Goal: Use online tool/utility

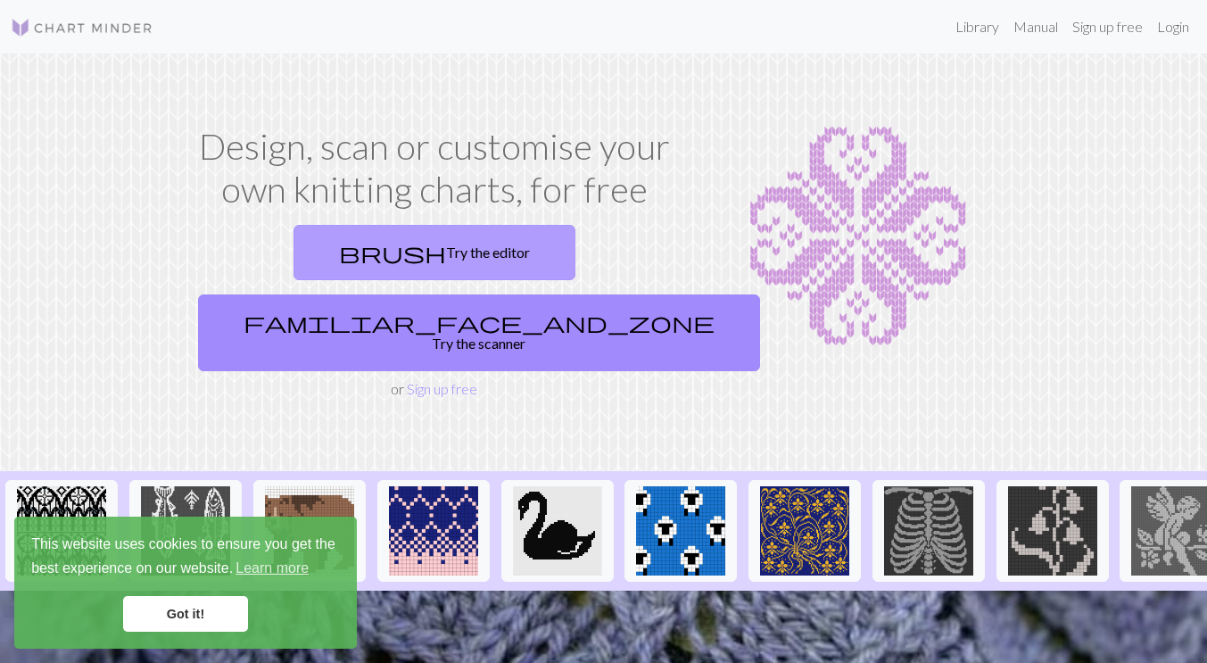
click at [300, 263] on link "brush Try the editor" at bounding box center [434, 252] width 282 height 55
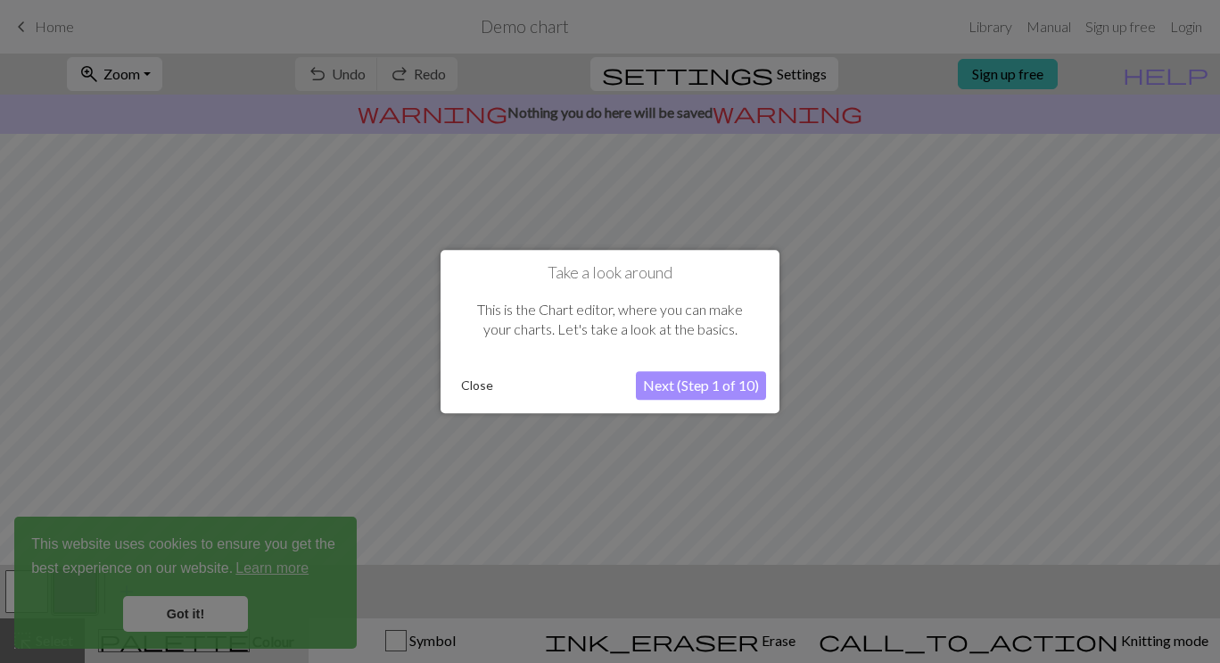
click at [667, 390] on button "Next (Step 1 of 10)" at bounding box center [701, 385] width 130 height 29
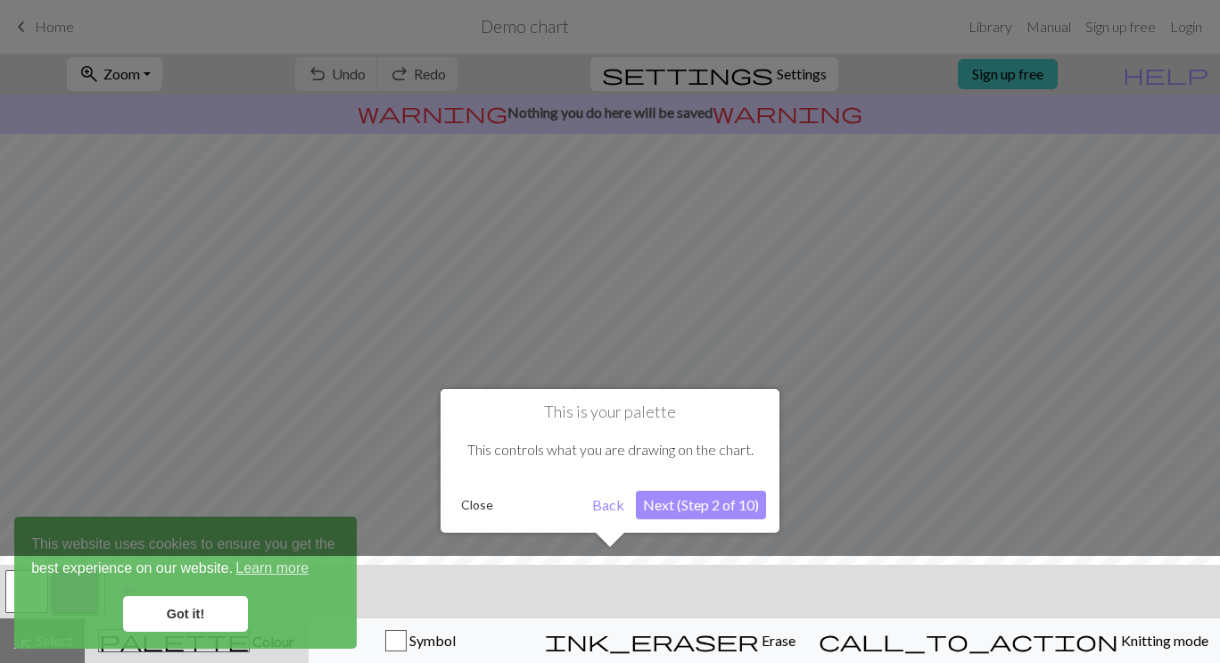
click at [684, 510] on button "Next (Step 2 of 10)" at bounding box center [701, 505] width 130 height 29
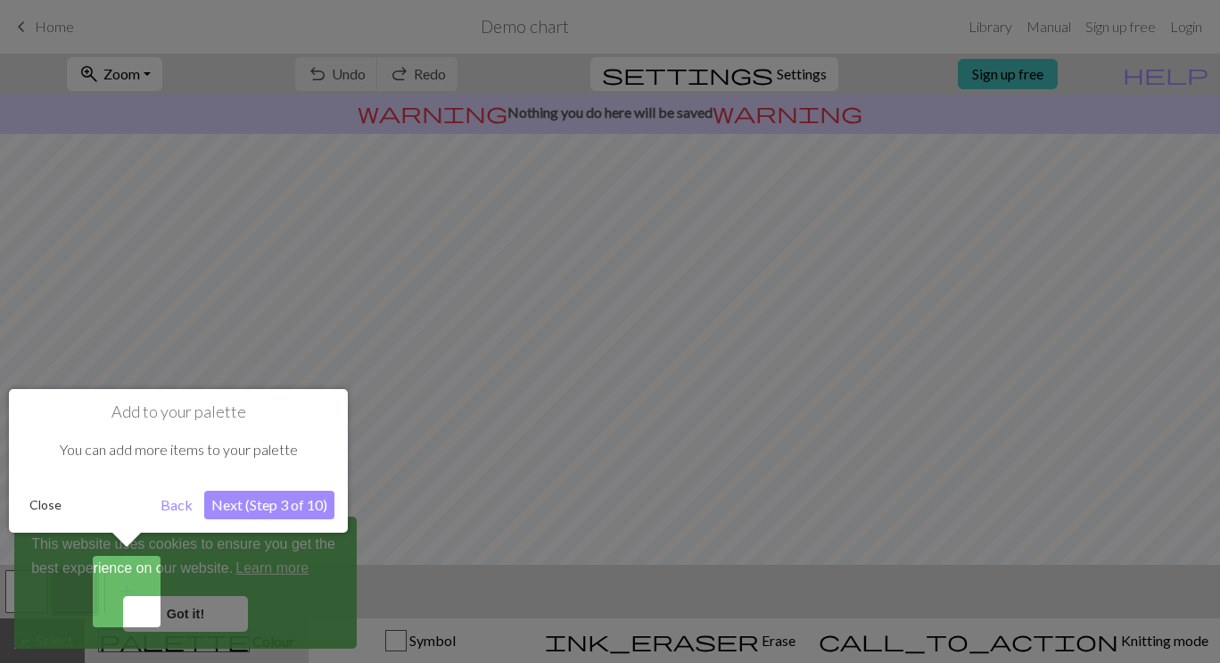
click at [243, 502] on button "Next (Step 3 of 10)" at bounding box center [269, 505] width 130 height 29
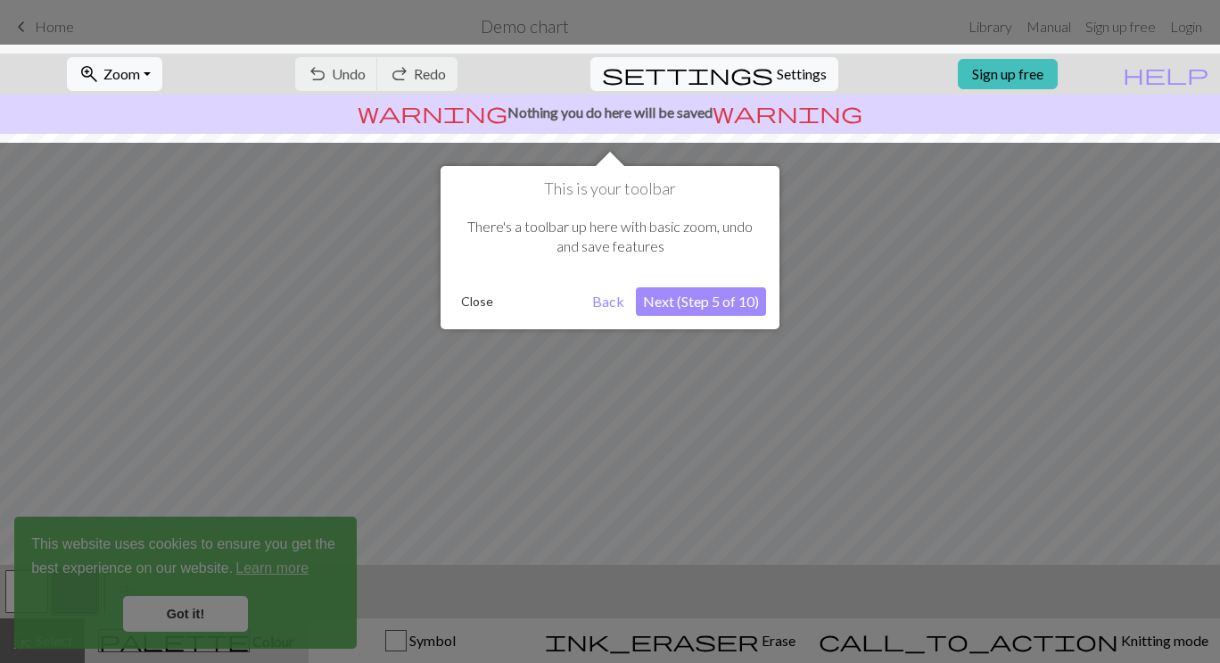
click at [669, 322] on div "This is your toolbar There's a toolbar up here with basic zoom, undo and save f…" at bounding box center [610, 247] width 339 height 163
click at [654, 309] on button "Next (Step 5 of 10)" at bounding box center [701, 301] width 130 height 29
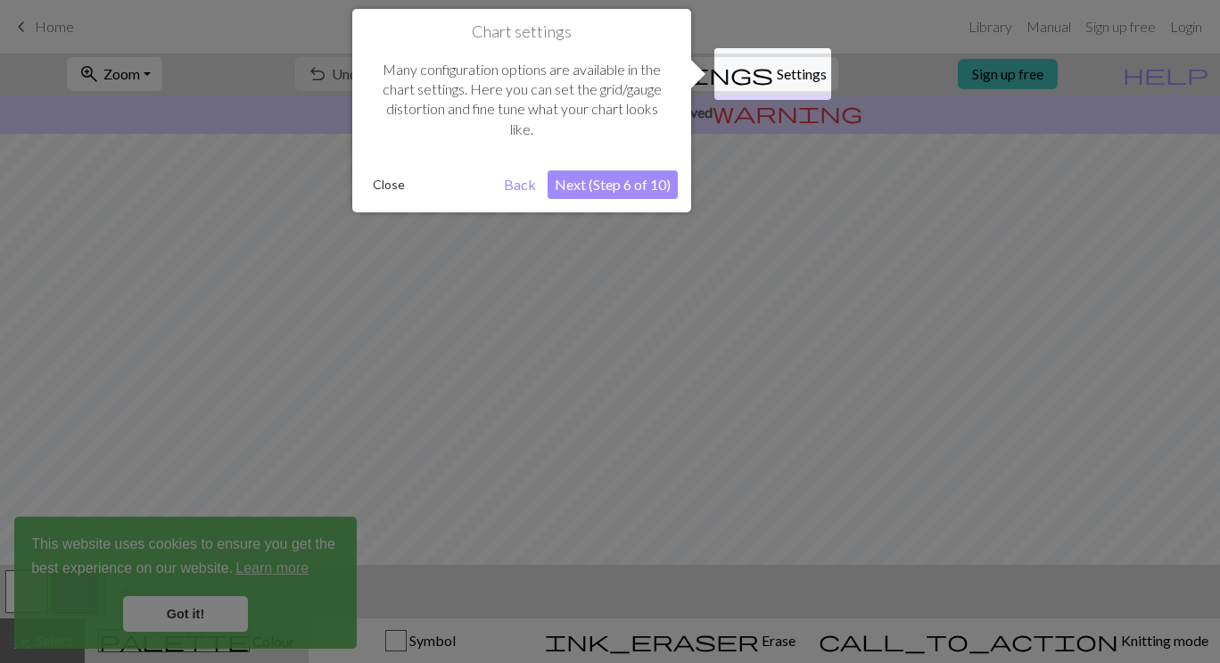
click at [570, 205] on div "Chart settings Many configuration options are available in the chart settings. …" at bounding box center [521, 110] width 339 height 203
click at [587, 188] on button "Next (Step 6 of 10)" at bounding box center [613, 184] width 130 height 29
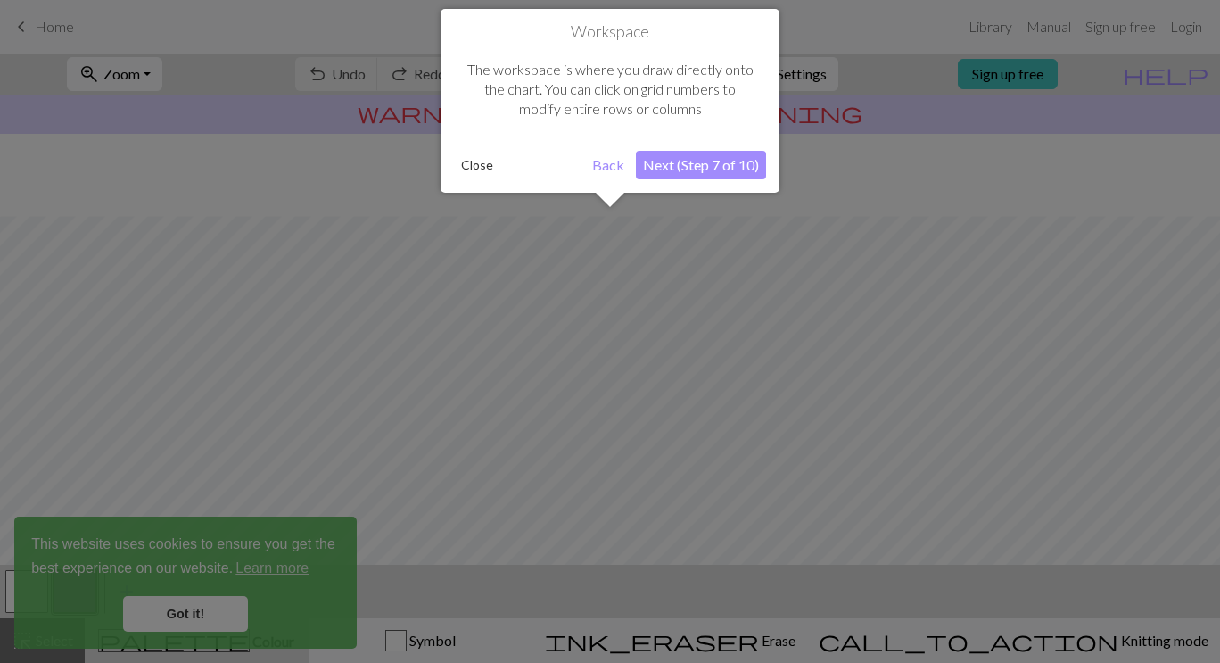
scroll to position [107, 0]
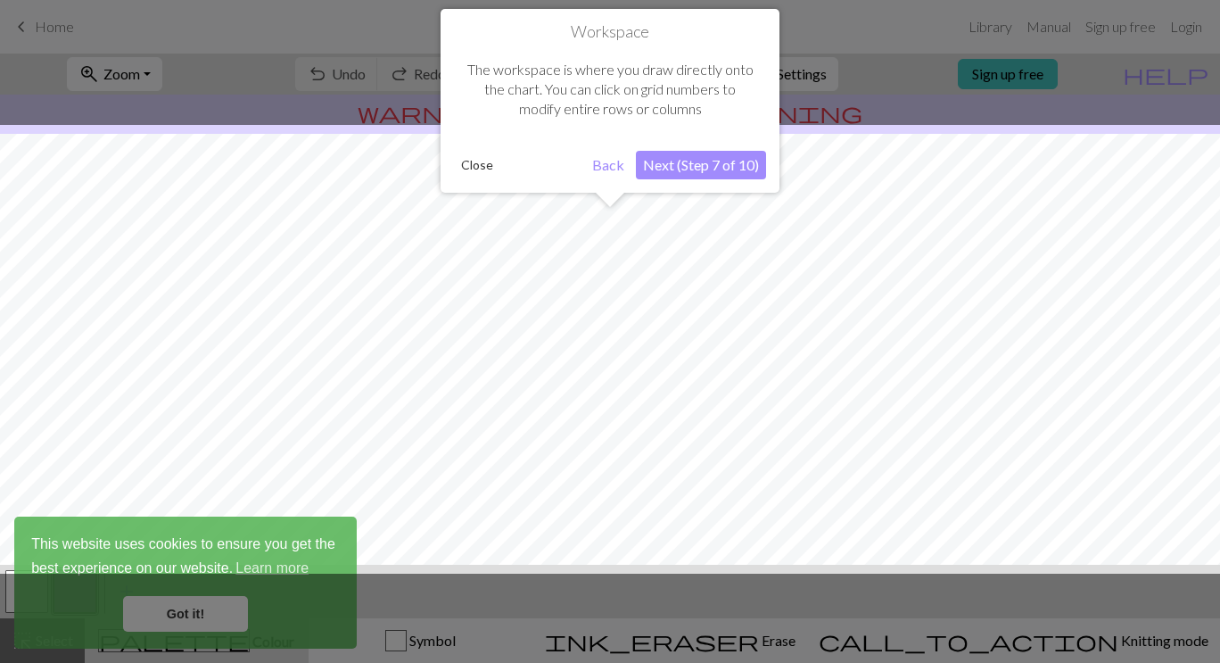
click at [669, 170] on button "Next (Step 7 of 10)" at bounding box center [701, 165] width 130 height 29
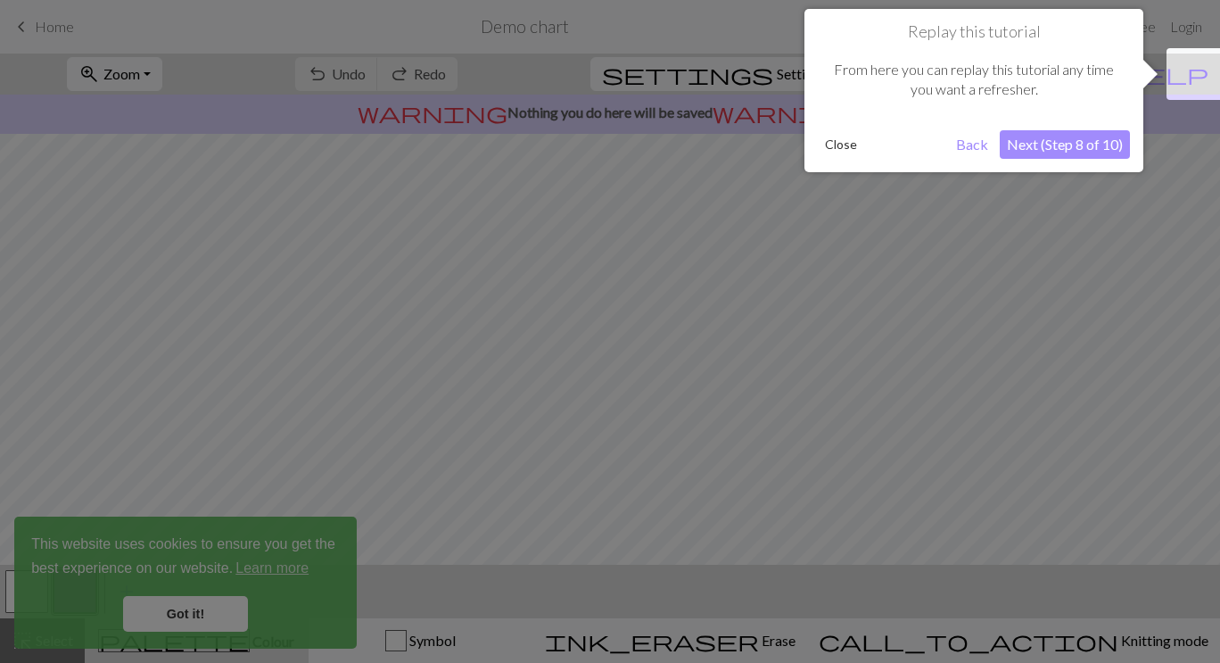
click at [1015, 136] on button "Next (Step 8 of 10)" at bounding box center [1065, 144] width 130 height 29
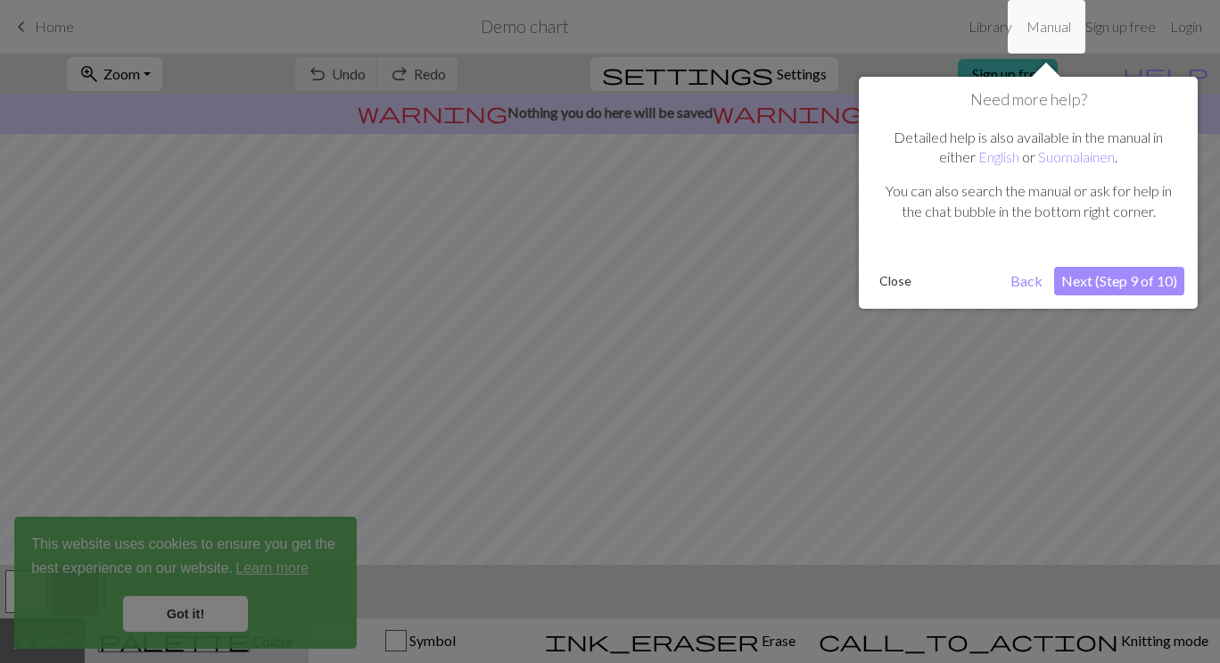
click at [1087, 276] on button "Next (Step 9 of 10)" at bounding box center [1119, 281] width 130 height 29
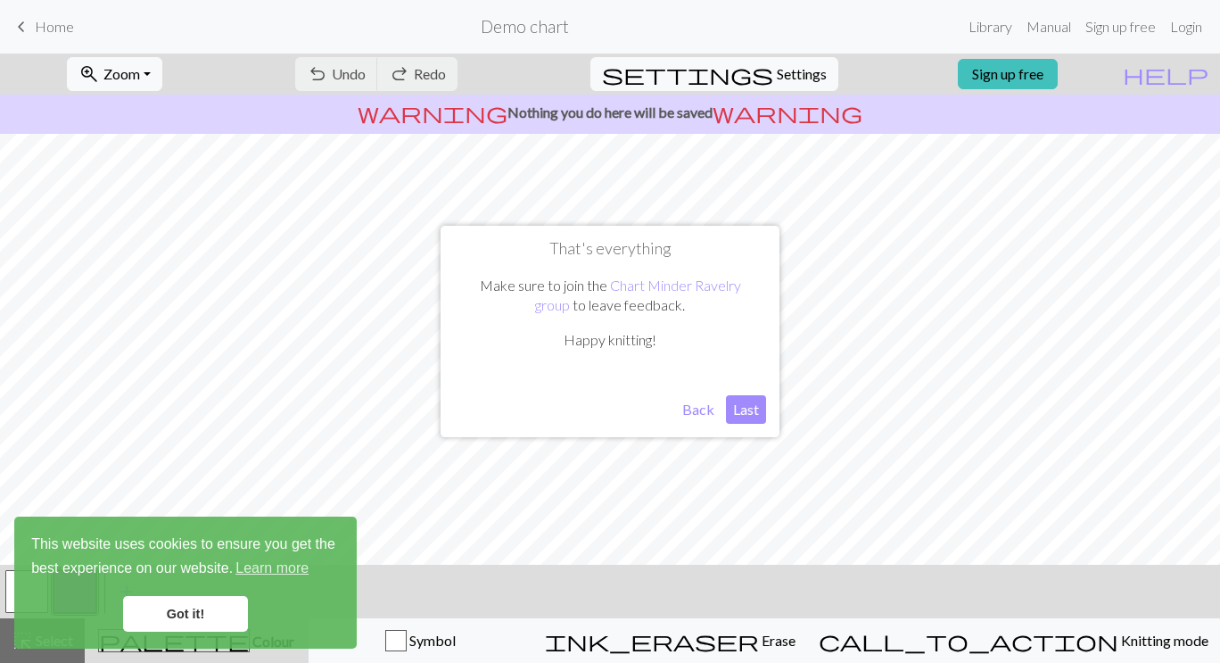
click at [732, 412] on button "Last" at bounding box center [746, 409] width 40 height 29
click at [265, 570] on link "Learn more" at bounding box center [272, 568] width 78 height 27
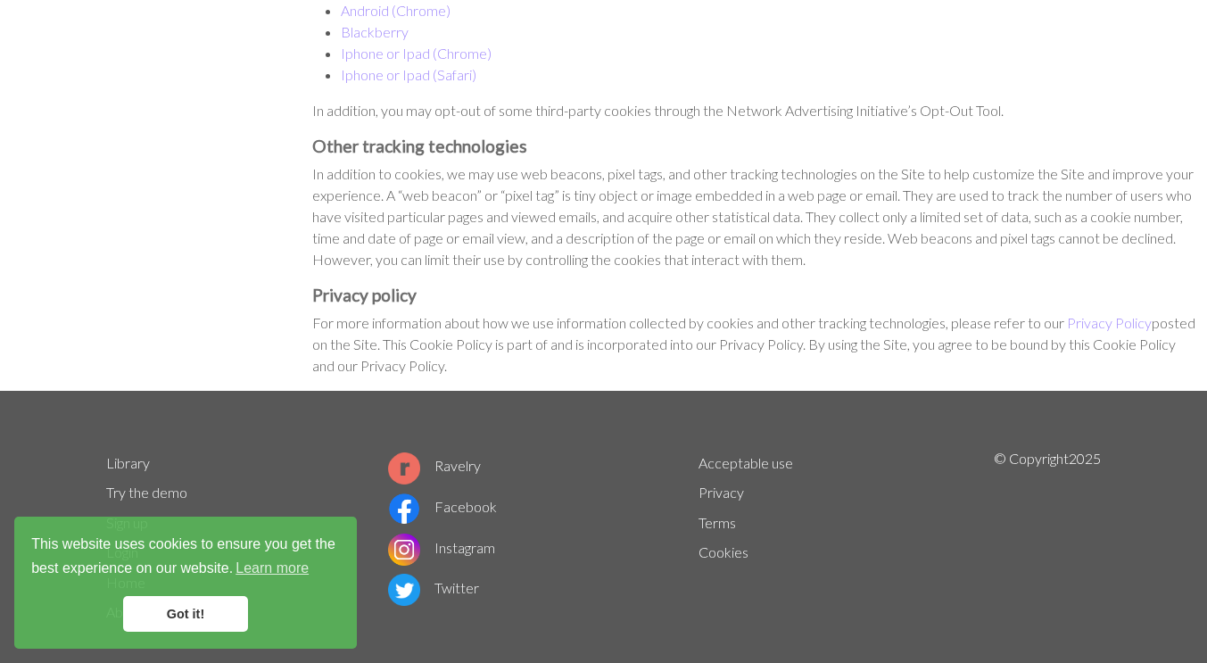
scroll to position [1385, 0]
click at [116, 484] on link "Try the demo" at bounding box center [146, 492] width 81 height 17
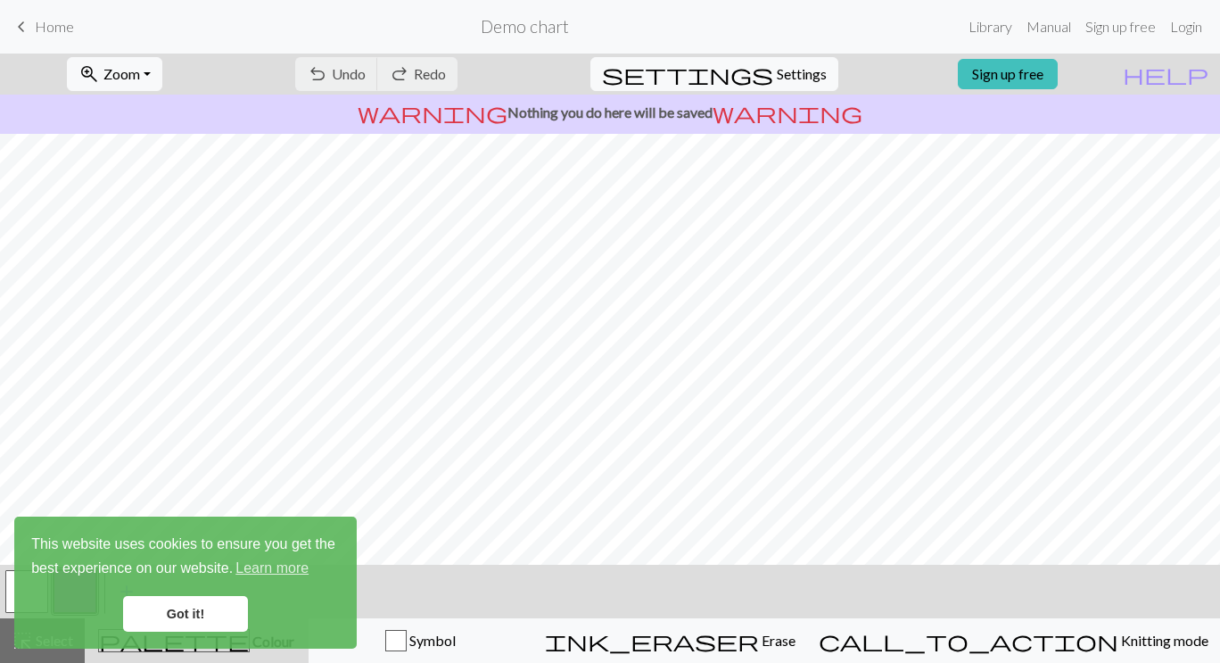
click at [516, 35] on h2 "Demo chart" at bounding box center [525, 26] width 88 height 21
click at [54, 34] on span "Home" at bounding box center [54, 26] width 39 height 17
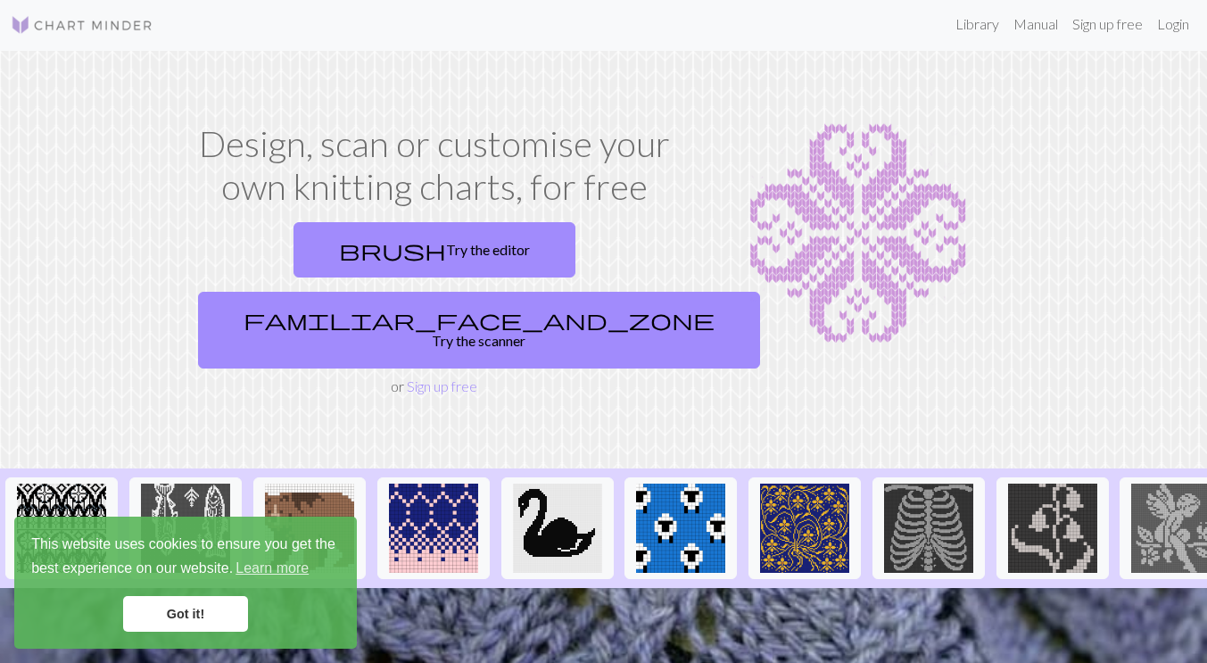
scroll to position [4, 0]
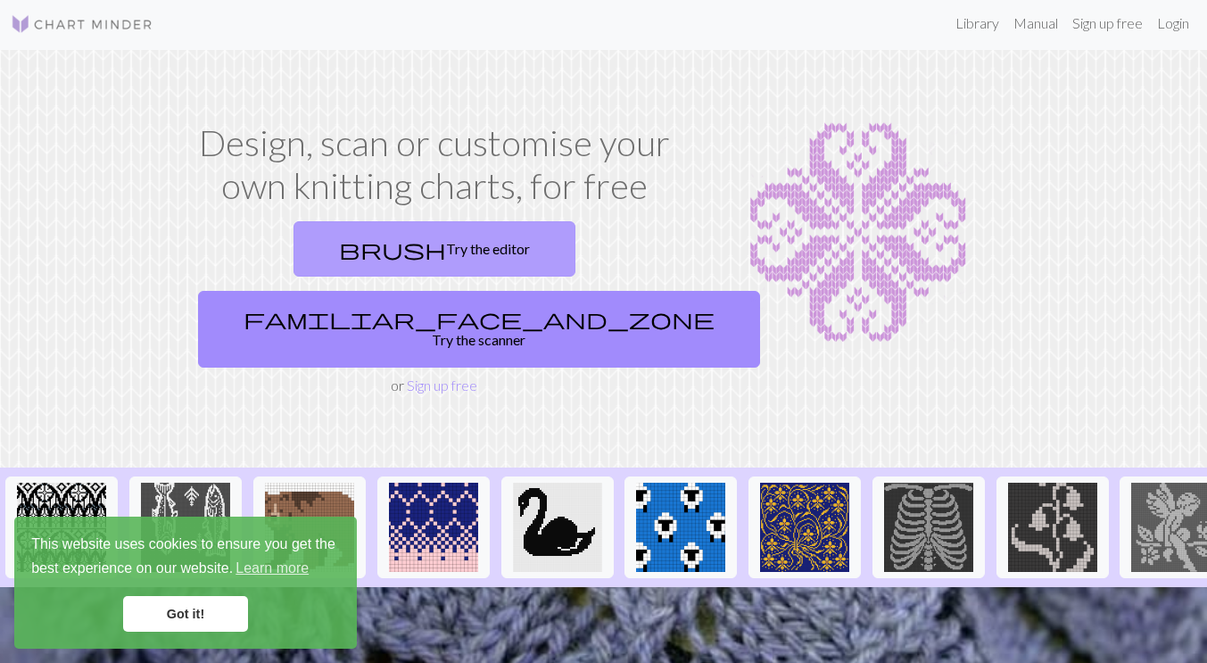
click at [293, 246] on link "brush Try the editor" at bounding box center [434, 248] width 282 height 55
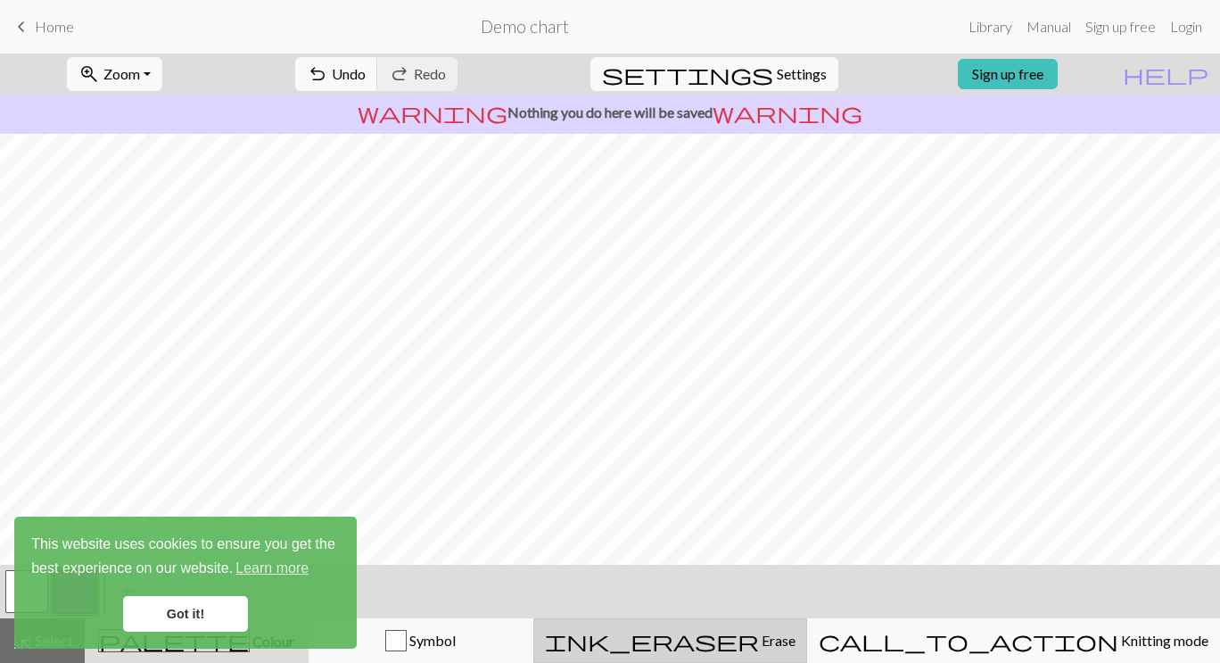
click at [793, 638] on span "Erase" at bounding box center [777, 639] width 37 height 17
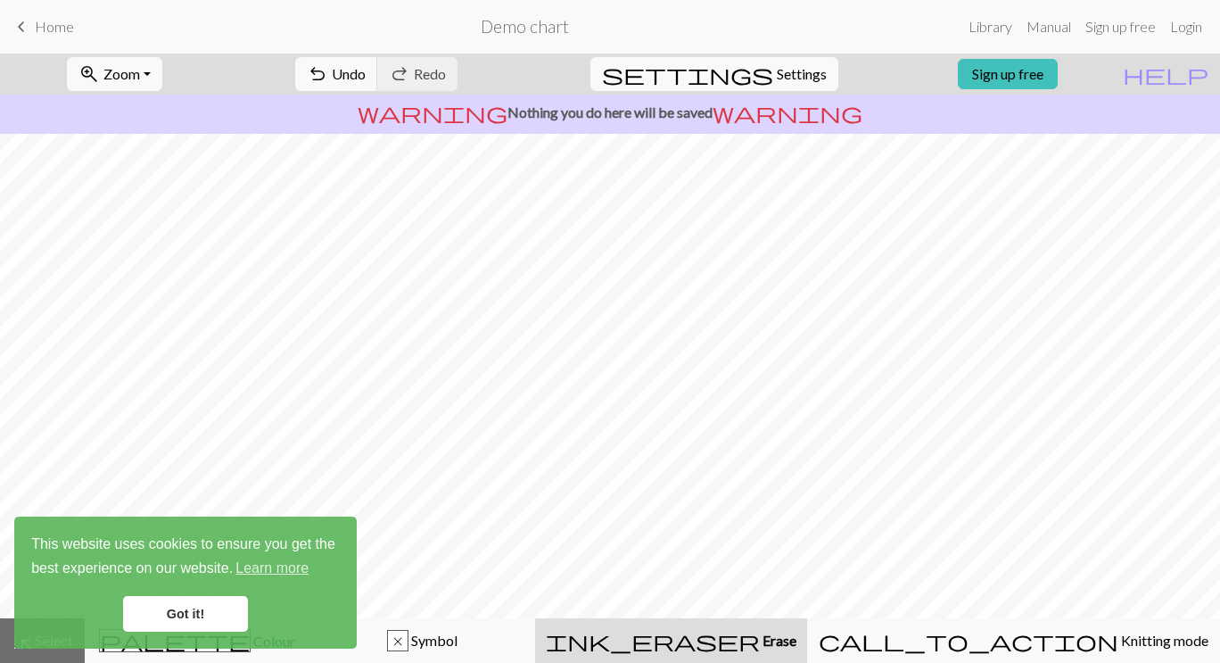
click at [138, 608] on link "Got it!" at bounding box center [185, 614] width 125 height 36
